Goal: Transaction & Acquisition: Download file/media

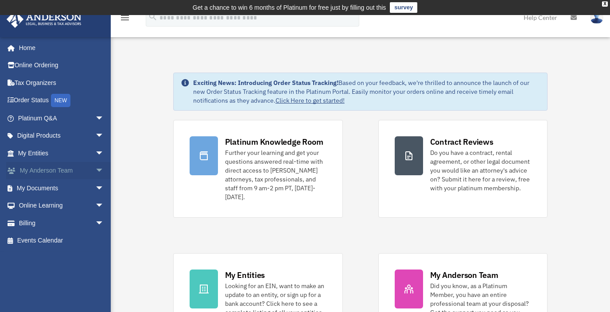
click at [95, 172] on span "arrow_drop_down" at bounding box center [104, 171] width 18 height 18
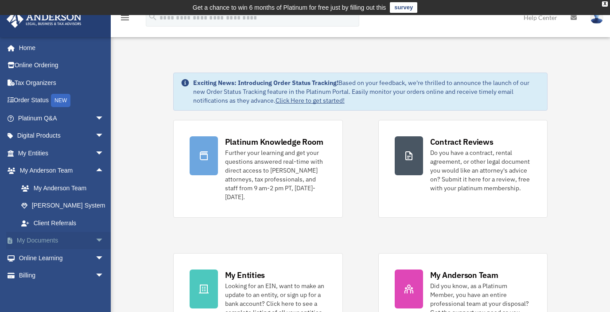
click at [82, 239] on link "My Documents arrow_drop_down" at bounding box center [61, 241] width 111 height 18
click at [95, 240] on span "arrow_drop_down" at bounding box center [104, 241] width 18 height 18
click at [37, 260] on link "Box" at bounding box center [64, 258] width 105 height 18
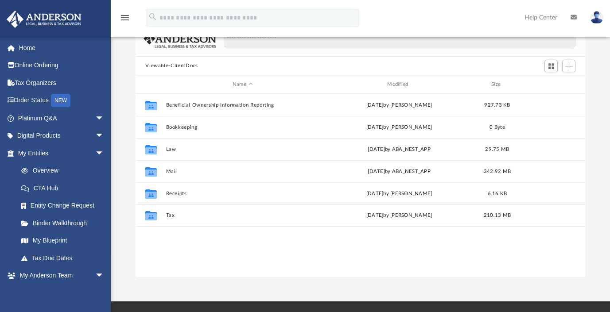
scroll to position [89, 0]
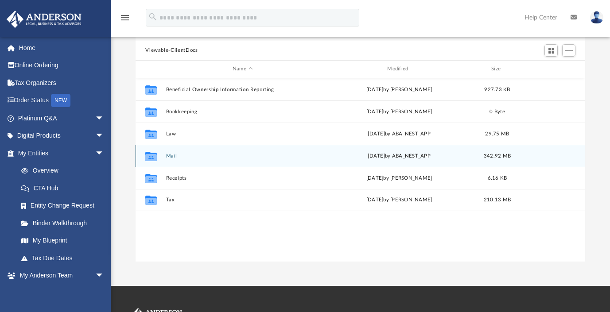
click at [171, 155] on button "Mail" at bounding box center [242, 156] width 153 height 6
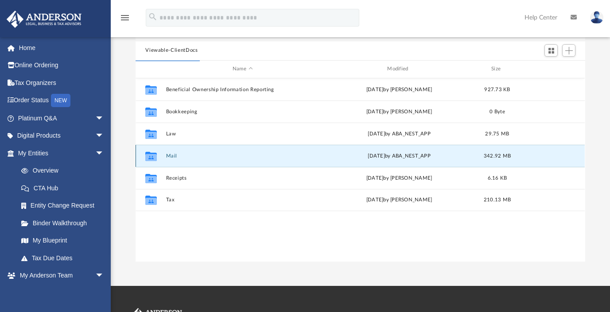
click at [174, 155] on button "Mail" at bounding box center [242, 156] width 153 height 6
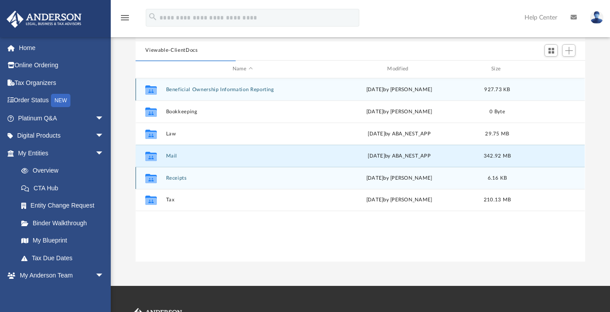
scroll to position [167, 443]
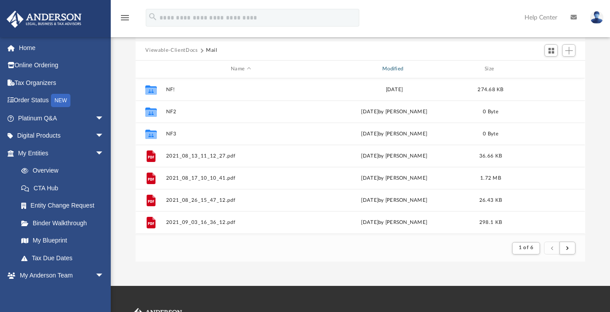
click at [387, 67] on div "Modified" at bounding box center [394, 69] width 150 height 8
click at [400, 66] on div "Modified" at bounding box center [394, 69] width 150 height 8
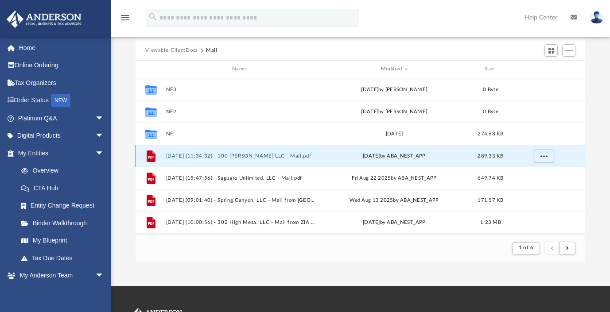
click at [276, 155] on button "2025.08.25 (11:34:32) - 100 Butler LLC - Mail.pdf" at bounding box center [241, 156] width 150 height 6
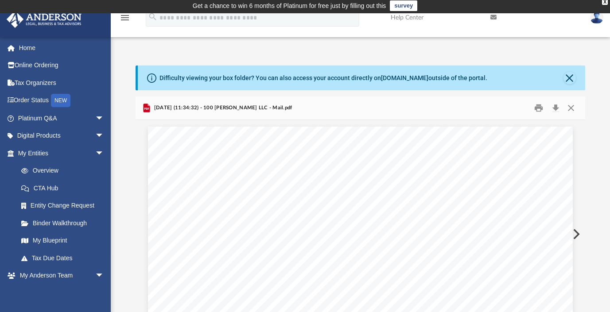
scroll to position [0, 0]
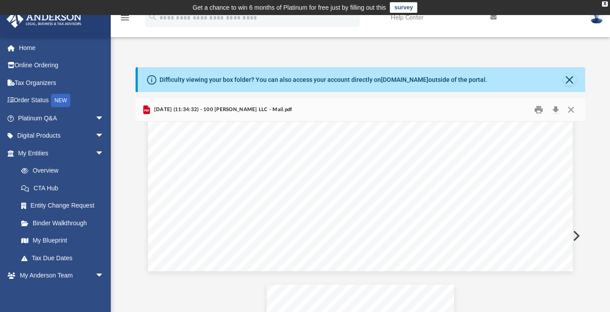
click at [509, 166] on div "Page 1" at bounding box center [360, 178] width 425 height 188
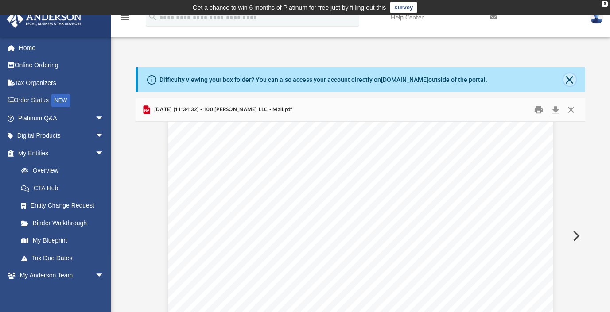
click at [568, 80] on button "Close" at bounding box center [569, 80] width 12 height 12
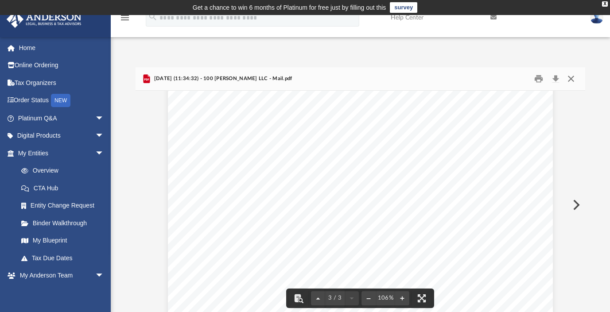
click at [571, 77] on button "Close" at bounding box center [571, 79] width 16 height 14
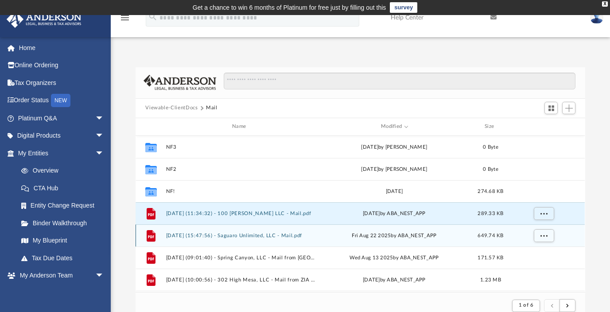
click at [286, 231] on div "File 2025.08.22 (15:47:56) - Saguaro Unlimited, LLC - Mail.pdf Fri Aug 22 2025 …" at bounding box center [360, 236] width 449 height 22
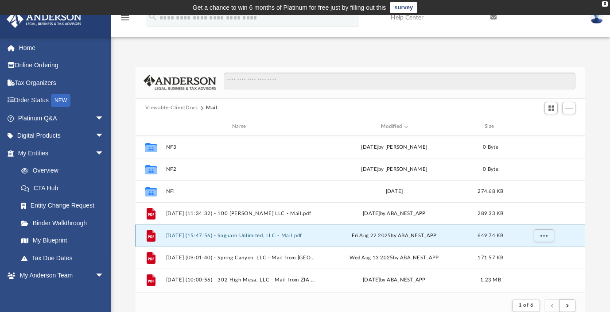
click at [282, 235] on button "2025.08.22 (15:47:56) - Saguaro Unlimited, LLC - Mail.pdf" at bounding box center [241, 236] width 150 height 6
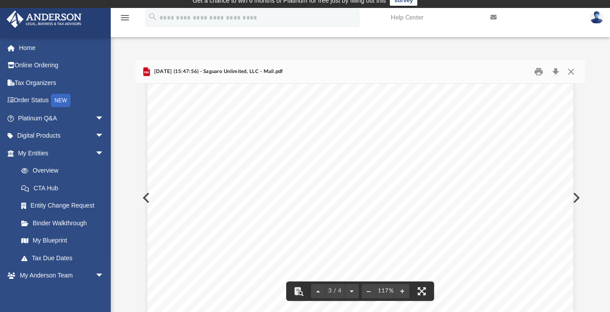
scroll to position [1240, 0]
click at [555, 74] on button "Download" at bounding box center [555, 72] width 16 height 14
click at [569, 73] on button "Close" at bounding box center [571, 72] width 16 height 14
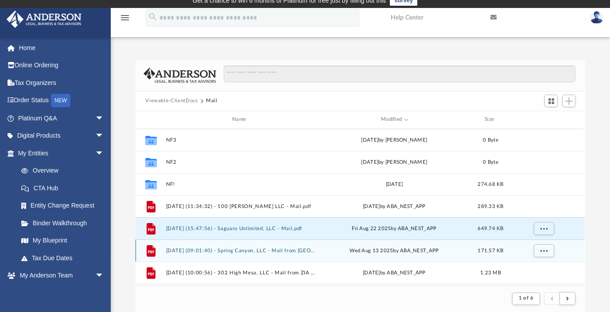
click at [227, 248] on button "2025.08.13 (09:01:40) - Spring Canyon, LLC - Mail from State Farm.pdf" at bounding box center [241, 251] width 150 height 6
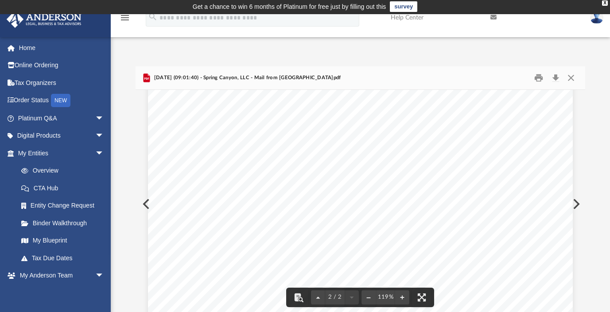
scroll to position [0, 0]
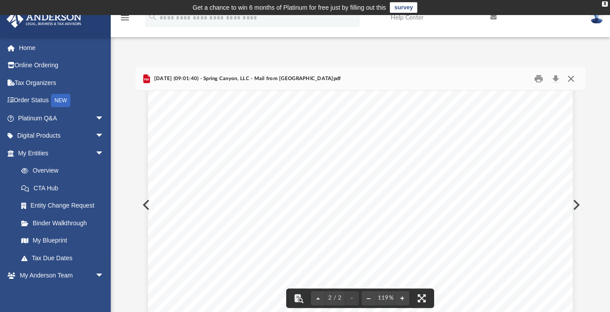
click at [573, 80] on button "Close" at bounding box center [571, 79] width 16 height 14
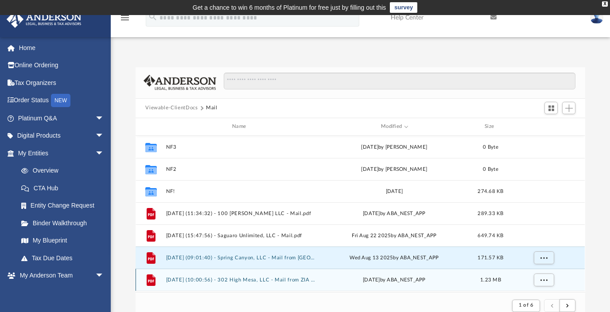
click at [234, 277] on button "2025.08.11 (10:00:56) - 302 High Mesa, LLC - Mail from ZIA NATURAL GAS COMPANY …" at bounding box center [241, 280] width 150 height 6
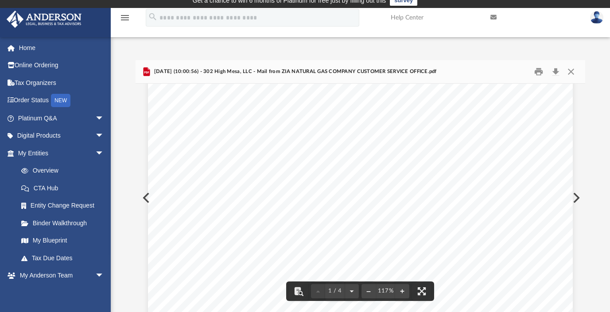
scroll to position [44, 0]
click at [570, 72] on button "Close" at bounding box center [571, 72] width 16 height 14
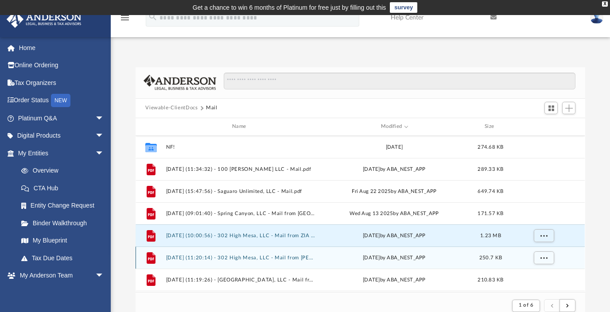
click at [268, 256] on button "2025.07.30 (11:20:14) - 302 High Mesa, LLC - Mail from Marty Mills.pdf" at bounding box center [241, 258] width 150 height 6
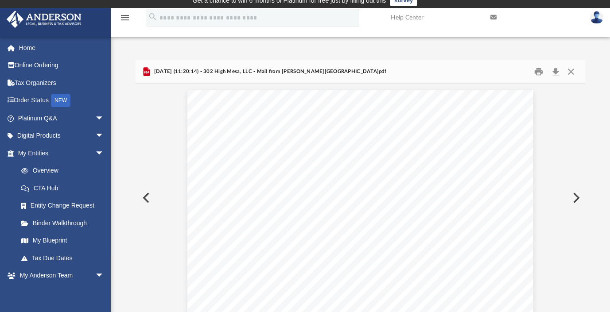
scroll to position [240, 0]
